Goal: Transaction & Acquisition: Book appointment/travel/reservation

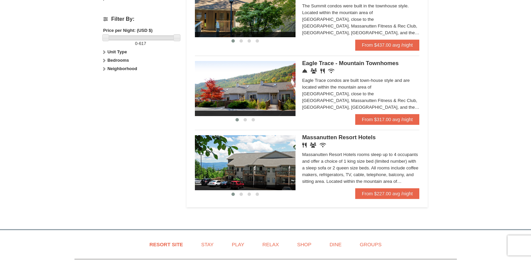
scroll to position [308, 0]
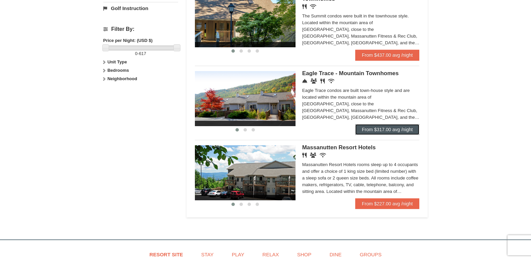
click at [389, 127] on link "From $317.00 avg /night" at bounding box center [387, 129] width 64 height 11
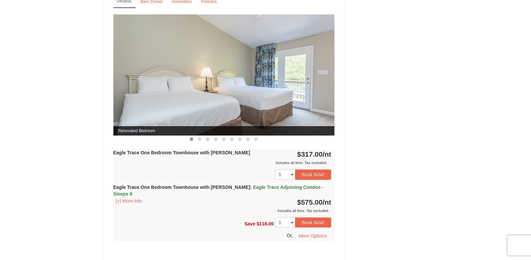
scroll to position [581, 0]
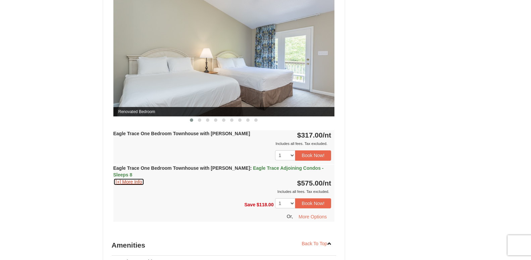
click at [125, 178] on button "[+] More Info" at bounding box center [128, 181] width 31 height 7
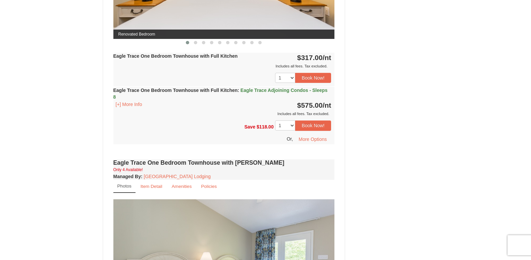
scroll to position [376, 0]
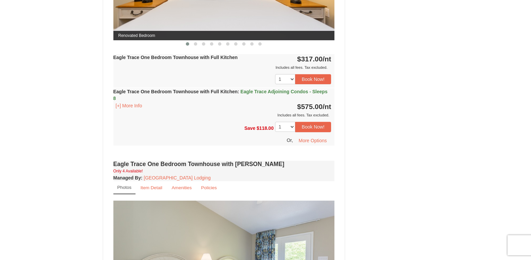
click at [127, 109] on div "Eagle Trace One Bedroom Townhouse with Full Kitchen : Eagle Trace Adjoining Con…" at bounding box center [223, 103] width 221 height 30
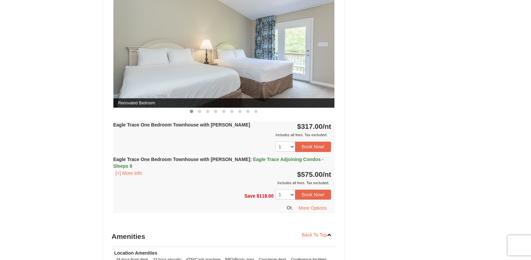
scroll to position [718, 0]
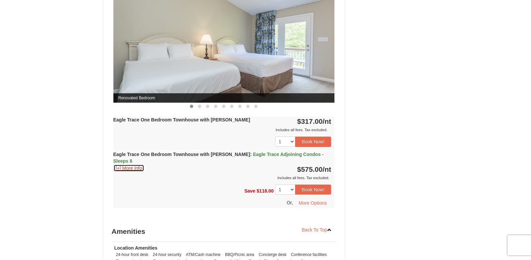
click at [121, 164] on button "[+] More Info" at bounding box center [128, 167] width 31 height 7
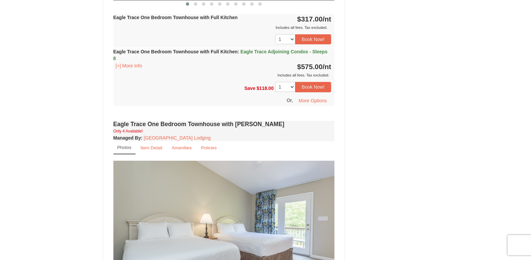
scroll to position [390, 0]
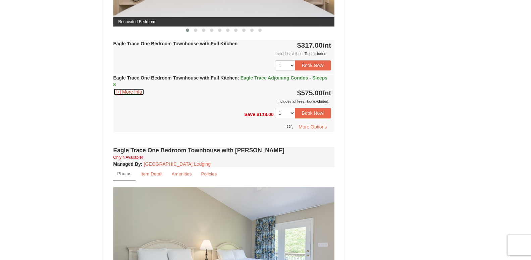
click at [118, 95] on button "[+] More Info" at bounding box center [128, 91] width 31 height 7
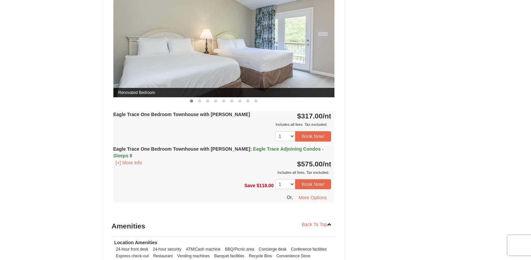
scroll to position [732, 0]
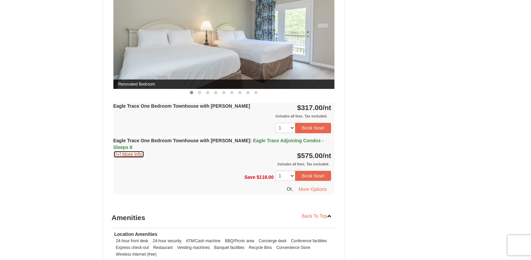
click at [117, 151] on button "[+] More Info" at bounding box center [128, 154] width 31 height 7
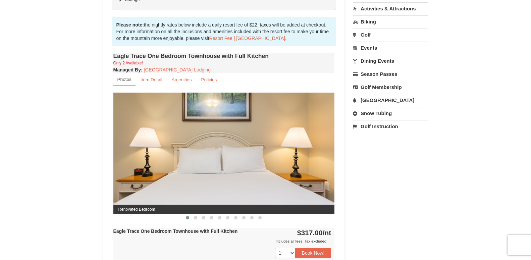
scroll to position [198, 0]
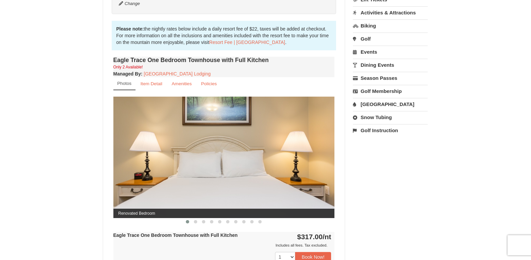
click at [227, 179] on img at bounding box center [223, 157] width 221 height 121
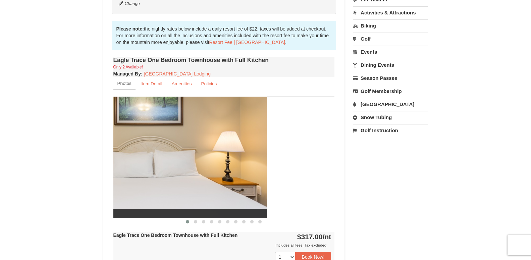
drag, startPoint x: 253, startPoint y: 177, endPoint x: 185, endPoint y: 159, distance: 70.4
click at [185, 159] on img at bounding box center [155, 157] width 221 height 121
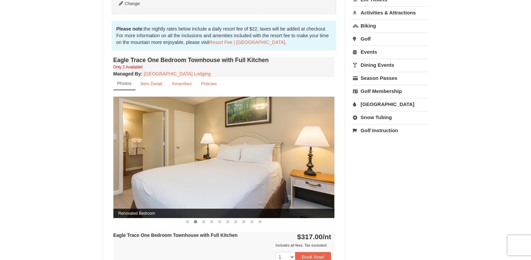
drag, startPoint x: 252, startPoint y: 157, endPoint x: 139, endPoint y: 158, distance: 112.3
click at [139, 158] on img at bounding box center [223, 157] width 221 height 121
drag, startPoint x: 235, startPoint y: 157, endPoint x: 157, endPoint y: 131, distance: 82.1
click at [157, 131] on img at bounding box center [223, 157] width 221 height 121
click at [328, 153] on img at bounding box center [223, 157] width 221 height 121
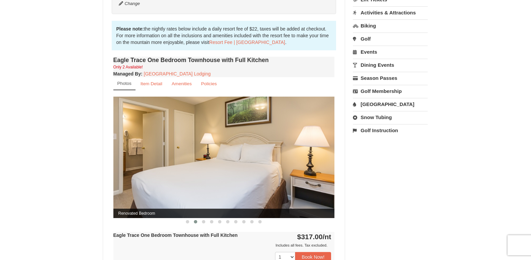
drag, startPoint x: 225, startPoint y: 205, endPoint x: 183, endPoint y: 186, distance: 46.5
click at [141, 201] on img at bounding box center [223, 157] width 221 height 121
drag, startPoint x: 225, startPoint y: 166, endPoint x: 133, endPoint y: 180, distance: 92.9
click at [133, 180] on img at bounding box center [223, 157] width 221 height 121
drag, startPoint x: 211, startPoint y: 158, endPoint x: 216, endPoint y: 164, distance: 7.4
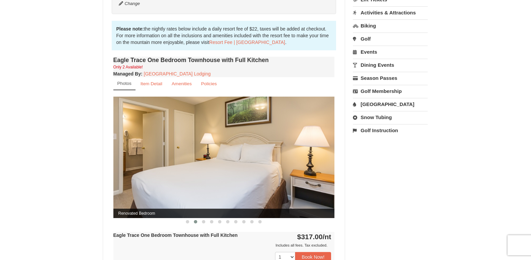
click at [140, 165] on img at bounding box center [223, 157] width 221 height 121
click at [213, 153] on img at bounding box center [223, 157] width 221 height 121
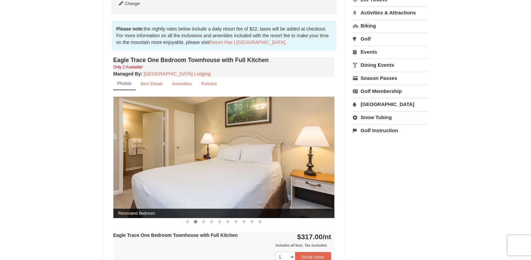
click at [126, 83] on small "Photos" at bounding box center [124, 83] width 14 height 5
click at [154, 132] on img at bounding box center [223, 157] width 221 height 121
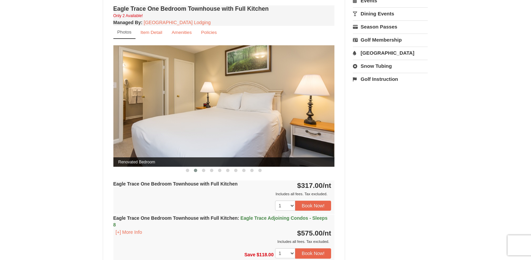
scroll to position [267, 0]
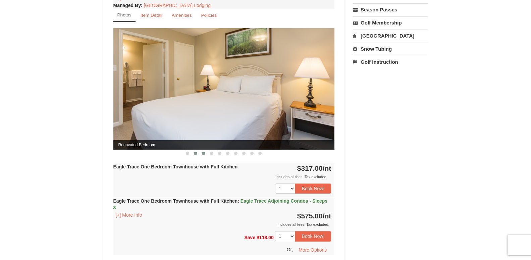
click at [205, 154] on span at bounding box center [203, 153] width 3 height 3
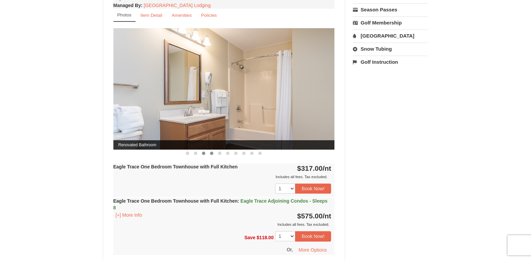
click at [214, 153] on button at bounding box center [211, 153] width 8 height 7
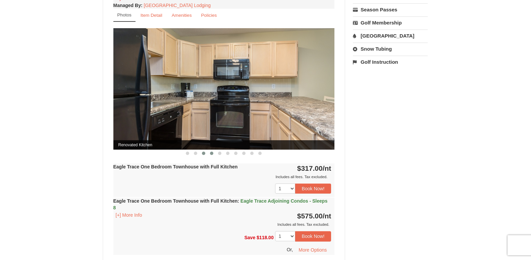
click at [202, 153] on span at bounding box center [203, 153] width 3 height 3
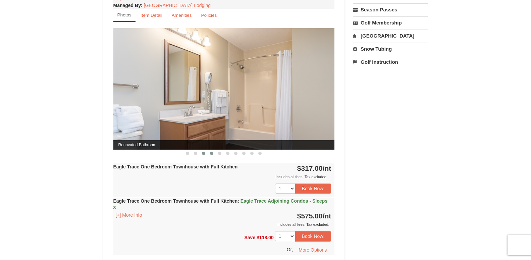
click at [213, 154] on span at bounding box center [211, 153] width 3 height 3
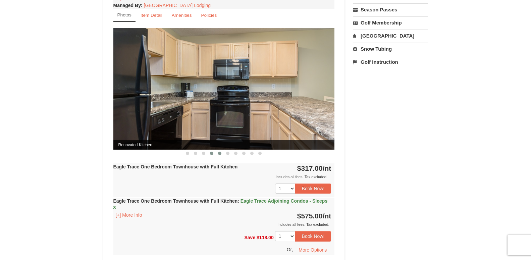
click at [220, 153] on span at bounding box center [219, 153] width 3 height 3
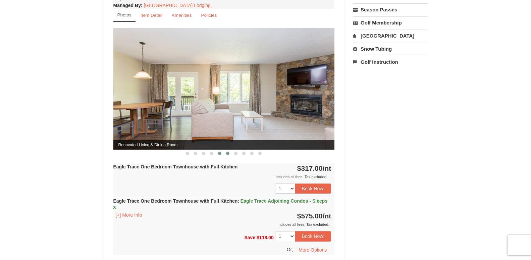
click at [228, 153] on span at bounding box center [227, 153] width 3 height 3
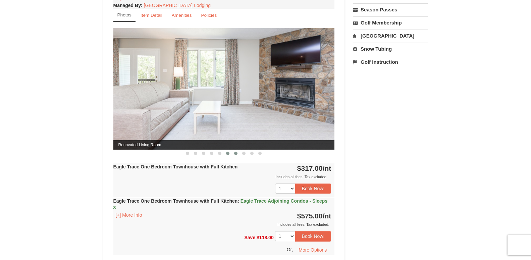
click at [237, 154] on span at bounding box center [235, 153] width 3 height 3
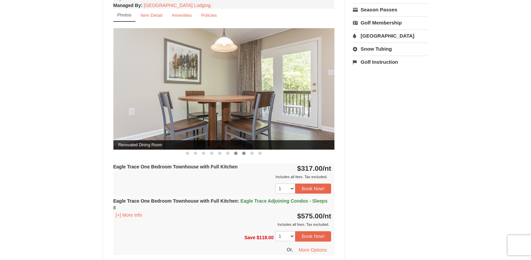
click at [244, 153] on span at bounding box center [243, 153] width 3 height 3
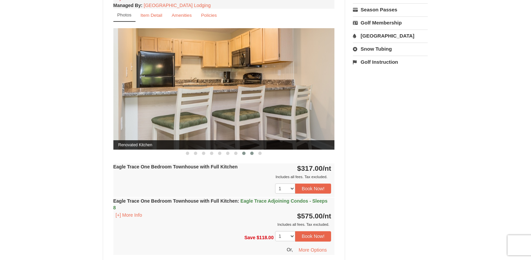
click at [250, 153] on span at bounding box center [251, 153] width 3 height 3
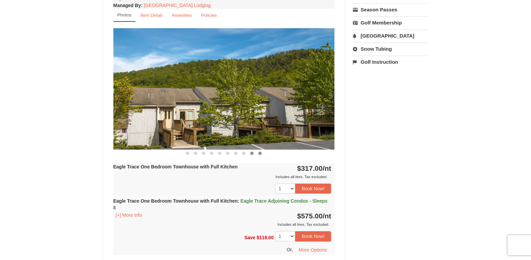
click at [262, 154] on button at bounding box center [260, 153] width 8 height 7
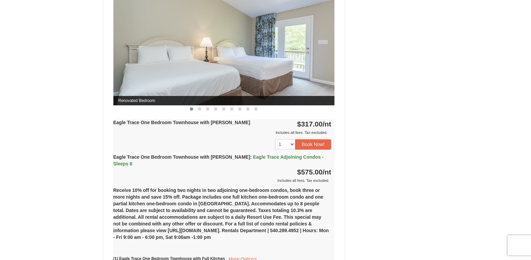
scroll to position [575, 0]
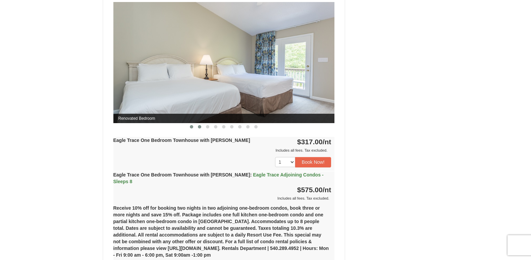
click at [198, 128] on span at bounding box center [199, 126] width 3 height 3
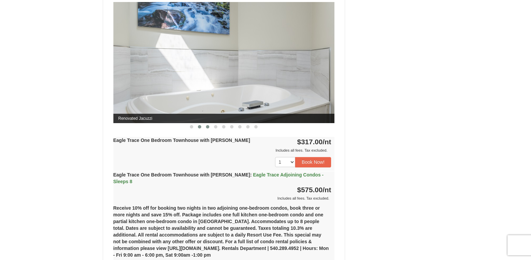
click at [208, 129] on button at bounding box center [207, 126] width 8 height 7
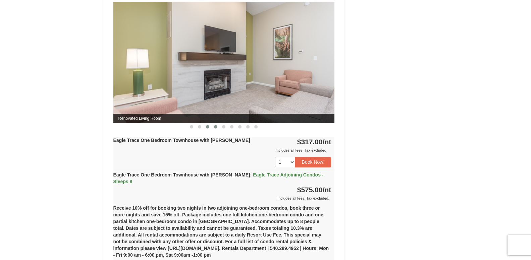
click at [215, 127] on span at bounding box center [215, 126] width 3 height 3
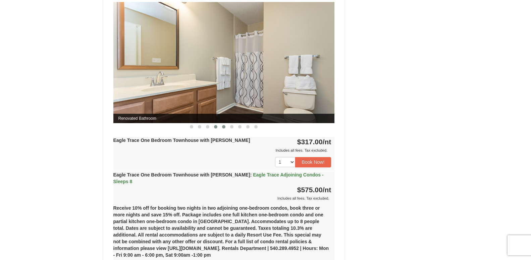
click at [222, 126] on button at bounding box center [224, 126] width 8 height 7
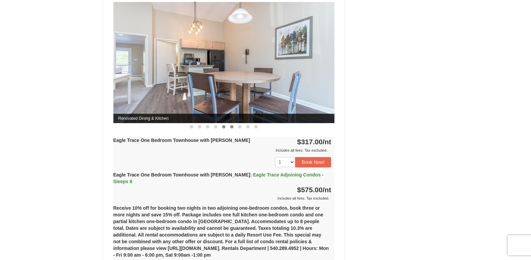
click at [231, 128] on span at bounding box center [231, 126] width 3 height 3
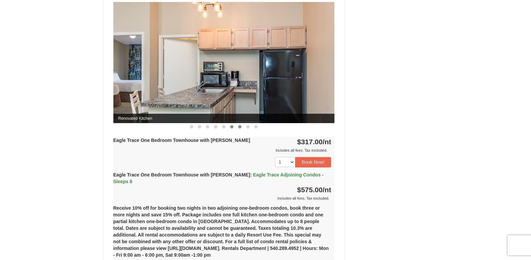
click at [238, 128] on button at bounding box center [240, 126] width 8 height 7
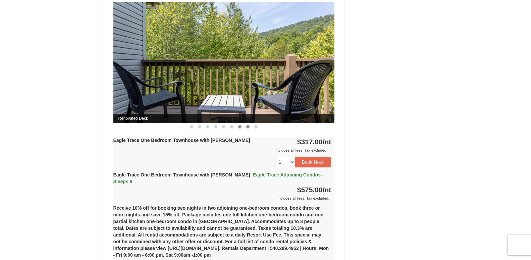
click at [247, 129] on button at bounding box center [248, 126] width 8 height 7
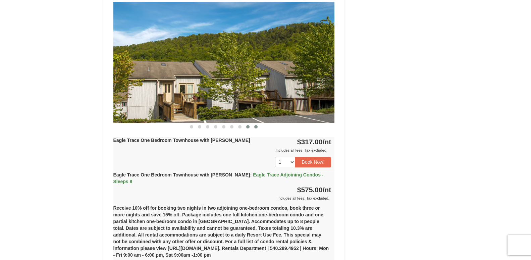
click at [254, 127] on button at bounding box center [256, 126] width 8 height 7
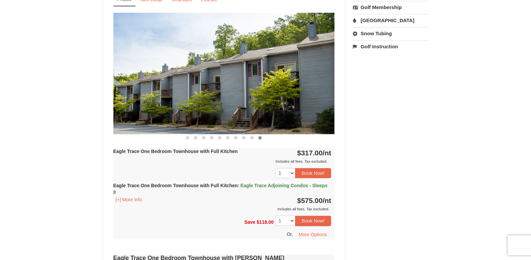
scroll to position [267, 0]
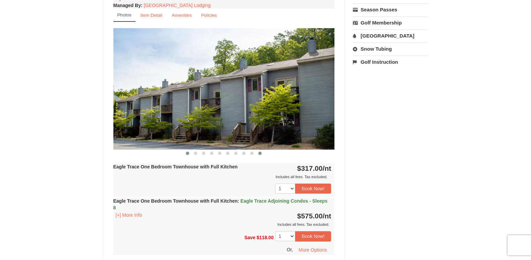
click at [188, 155] on span at bounding box center [187, 153] width 3 height 3
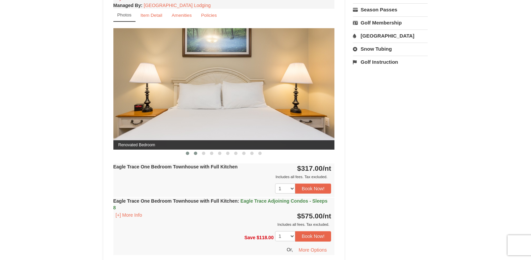
click at [195, 152] on span at bounding box center [195, 153] width 3 height 3
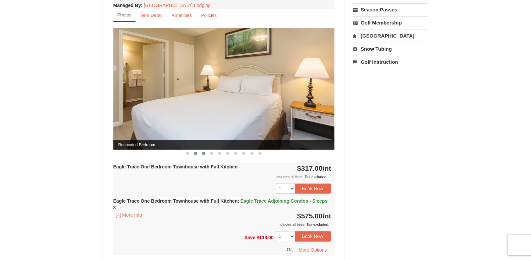
click at [202, 153] on span at bounding box center [203, 153] width 3 height 3
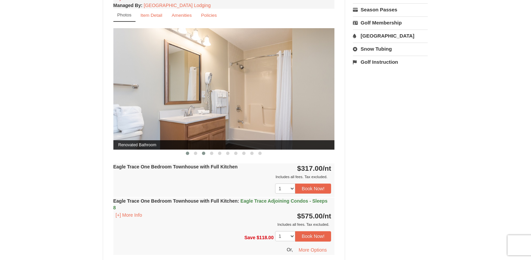
click at [188, 154] on span at bounding box center [187, 153] width 3 height 3
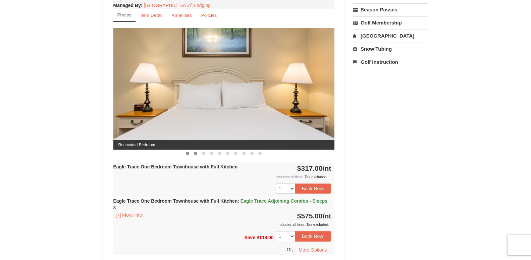
click at [196, 153] on span at bounding box center [195, 153] width 3 height 3
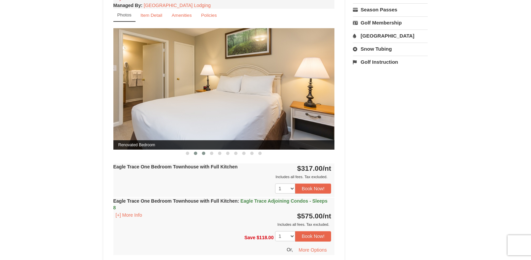
click at [200, 152] on button at bounding box center [203, 153] width 8 height 7
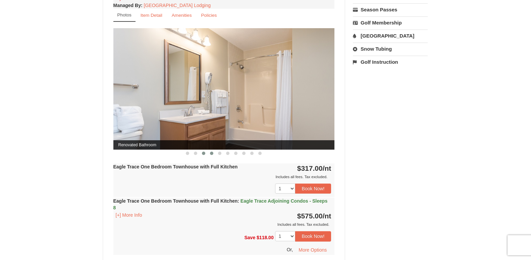
click at [208, 153] on button at bounding box center [211, 153] width 8 height 7
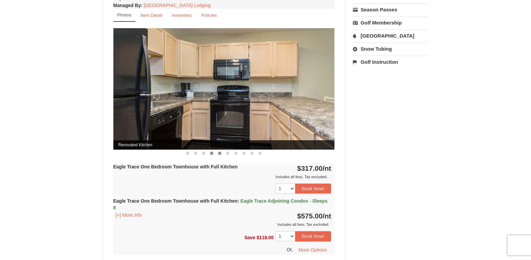
click at [219, 151] on button at bounding box center [220, 153] width 8 height 7
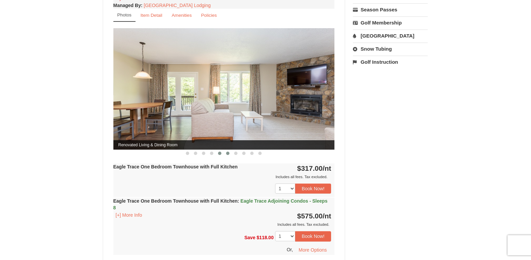
click at [227, 155] on button at bounding box center [228, 153] width 8 height 7
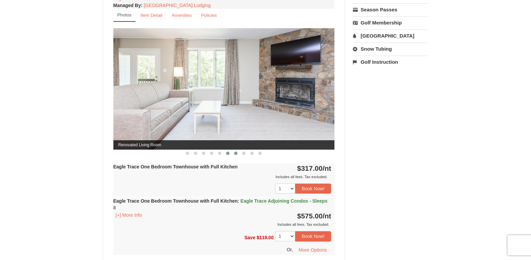
click at [234, 153] on button at bounding box center [236, 153] width 8 height 7
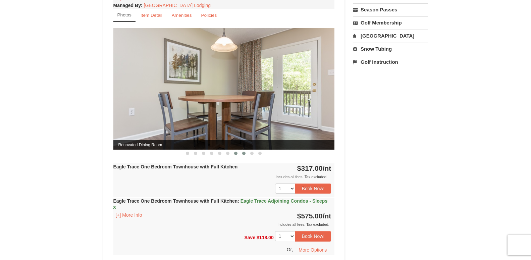
click at [244, 154] on span at bounding box center [243, 153] width 3 height 3
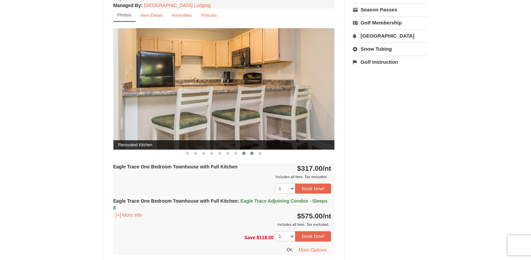
click at [252, 150] on button at bounding box center [252, 153] width 8 height 7
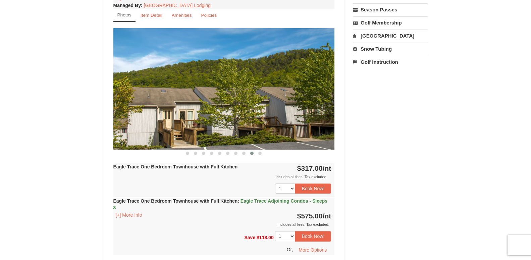
click at [255, 154] on button at bounding box center [252, 153] width 8 height 7
click at [258, 154] on span at bounding box center [259, 153] width 3 height 3
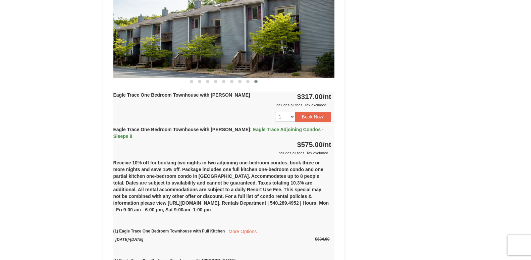
scroll to position [609, 0]
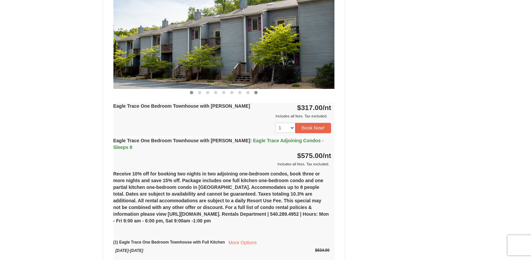
click at [191, 93] on span at bounding box center [191, 92] width 3 height 3
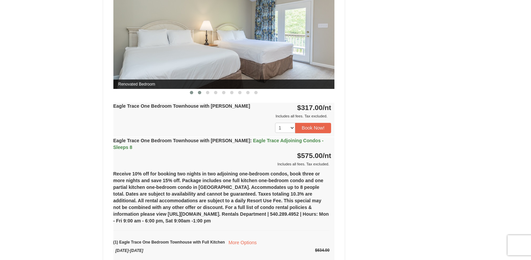
click at [200, 93] on span at bounding box center [199, 92] width 3 height 3
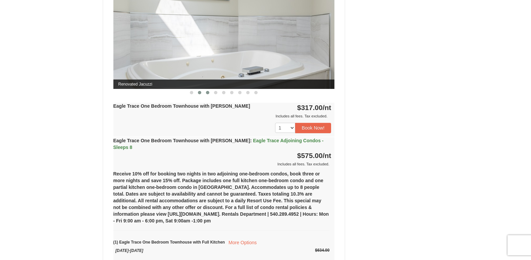
click at [208, 94] on span at bounding box center [207, 92] width 3 height 3
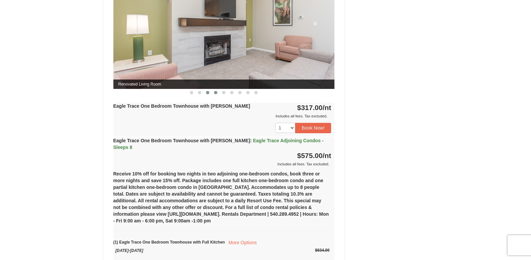
click at [215, 93] on span at bounding box center [215, 92] width 3 height 3
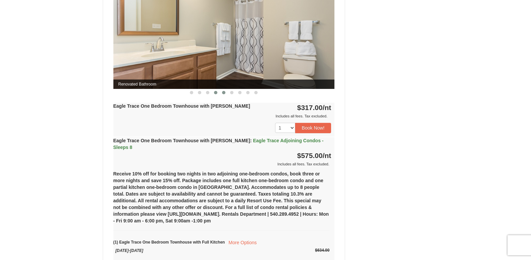
click at [222, 93] on span at bounding box center [223, 92] width 3 height 3
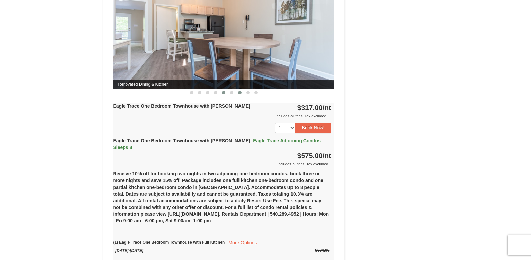
click at [238, 94] on button at bounding box center [240, 92] width 8 height 7
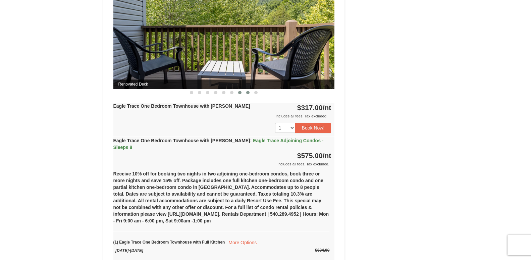
click at [245, 92] on button at bounding box center [248, 92] width 8 height 7
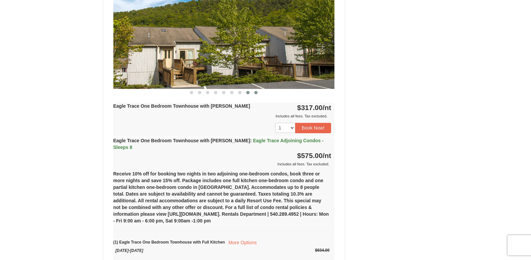
click at [255, 93] on span at bounding box center [255, 92] width 3 height 3
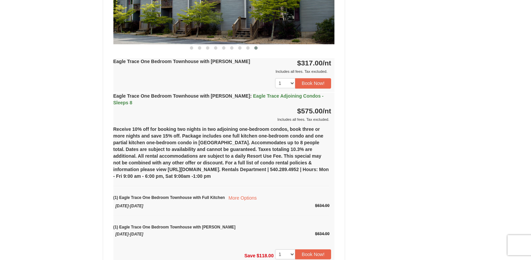
scroll to position [711, 0]
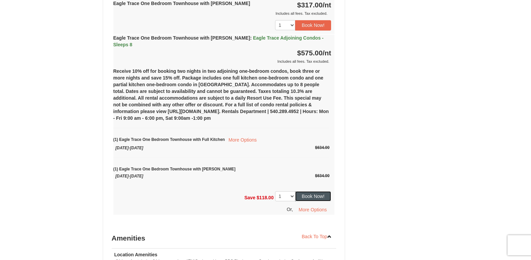
click at [313, 191] on button "Book Now!" at bounding box center [313, 196] width 36 height 10
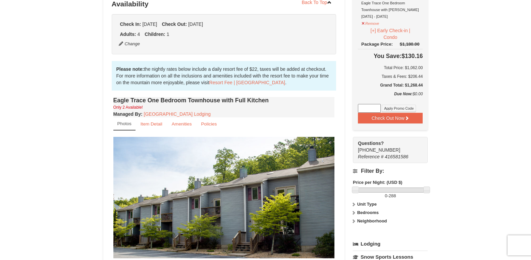
scroll to position [137, 0]
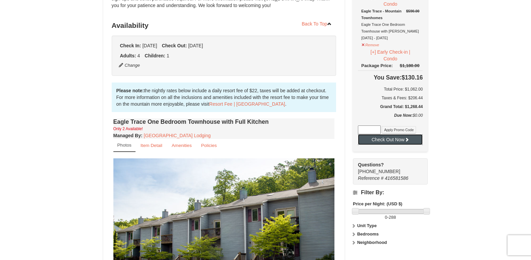
click at [402, 140] on button "Check Out Now" at bounding box center [390, 139] width 65 height 11
